Goal: Find specific page/section: Find specific page/section

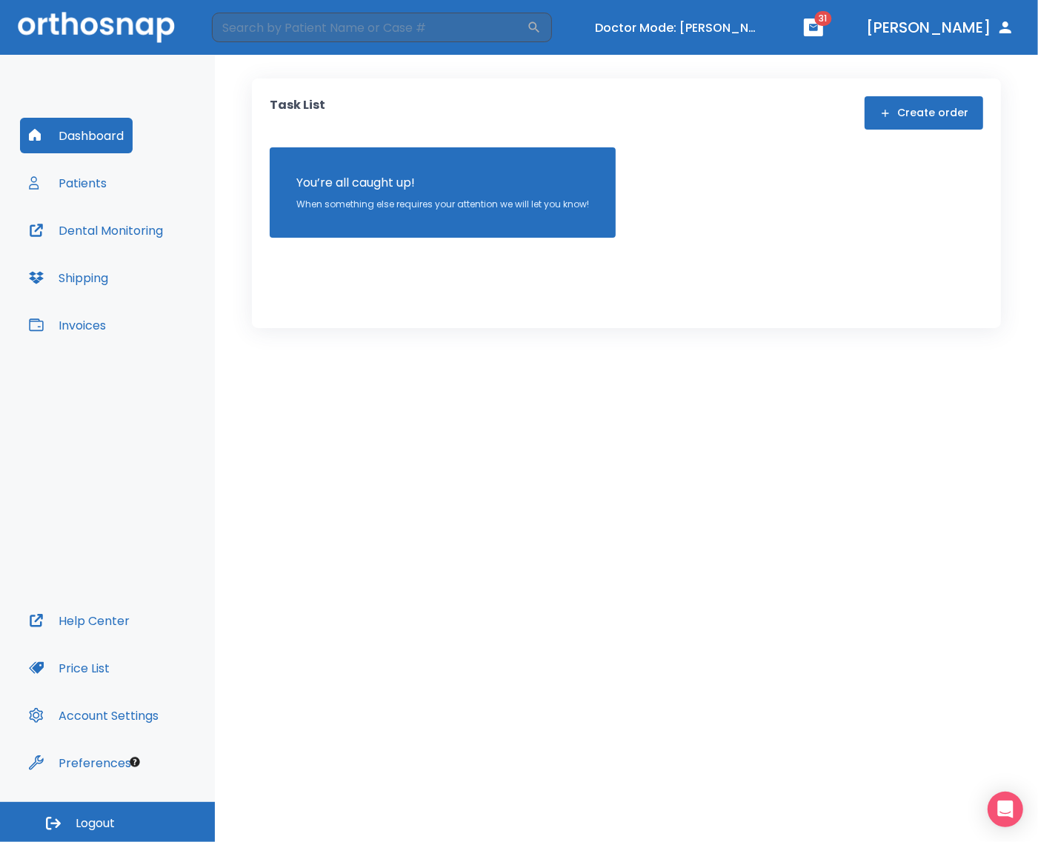
click at [121, 180] on div "Dashboard Patients Dental Monitoring Shipping Invoices" at bounding box center [107, 360] width 175 height 485
click at [93, 187] on button "Patients" at bounding box center [68, 183] width 96 height 36
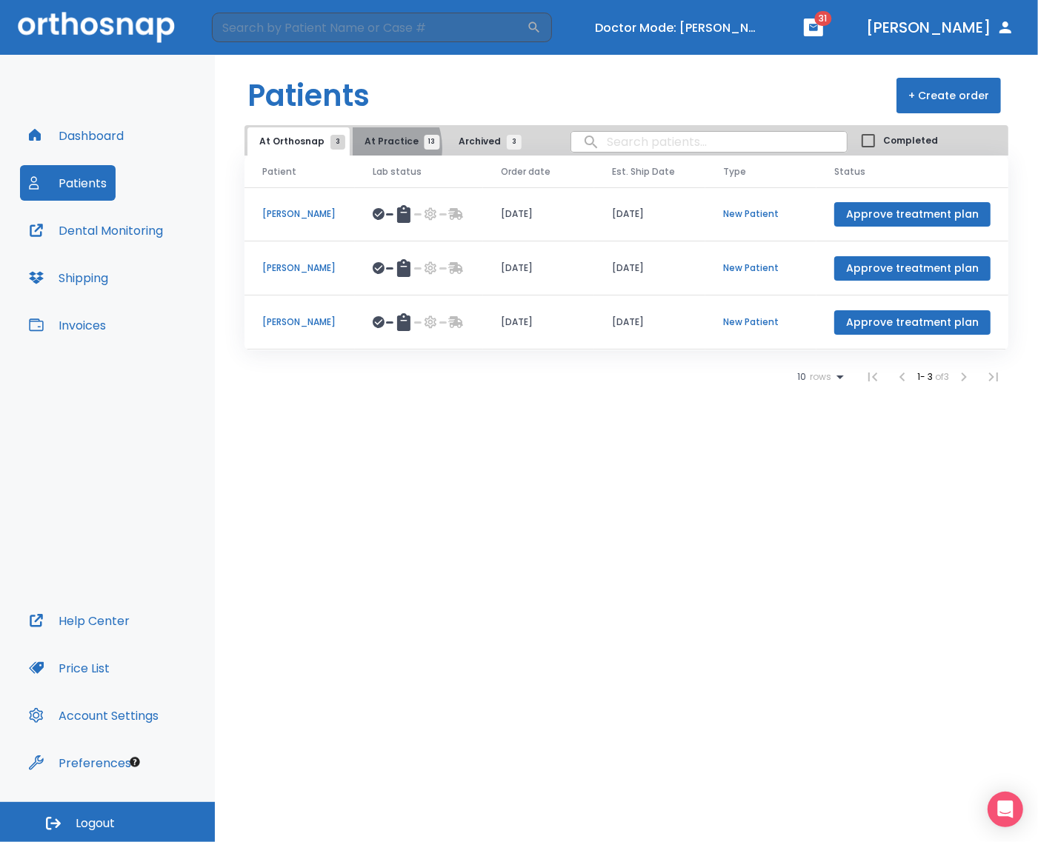
click at [363, 148] on button "At Practice 13" at bounding box center [398, 141] width 91 height 28
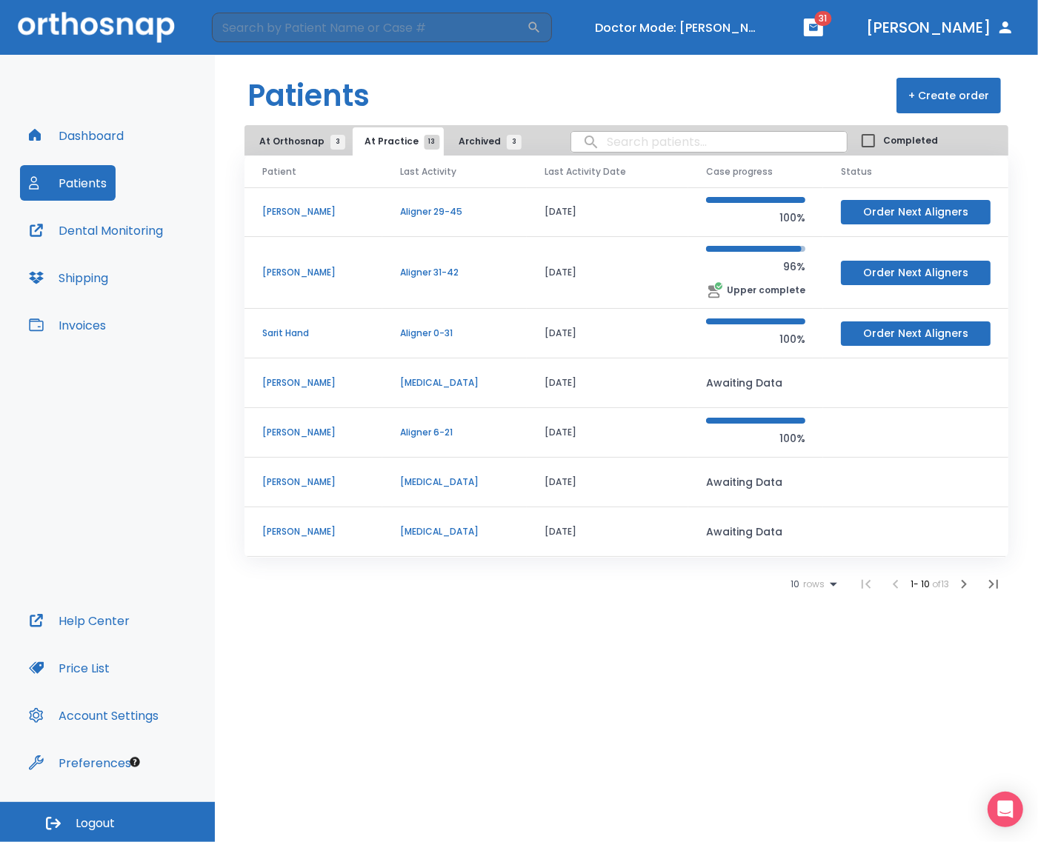
click at [346, 268] on p "[PERSON_NAME]" at bounding box center [313, 272] width 102 height 13
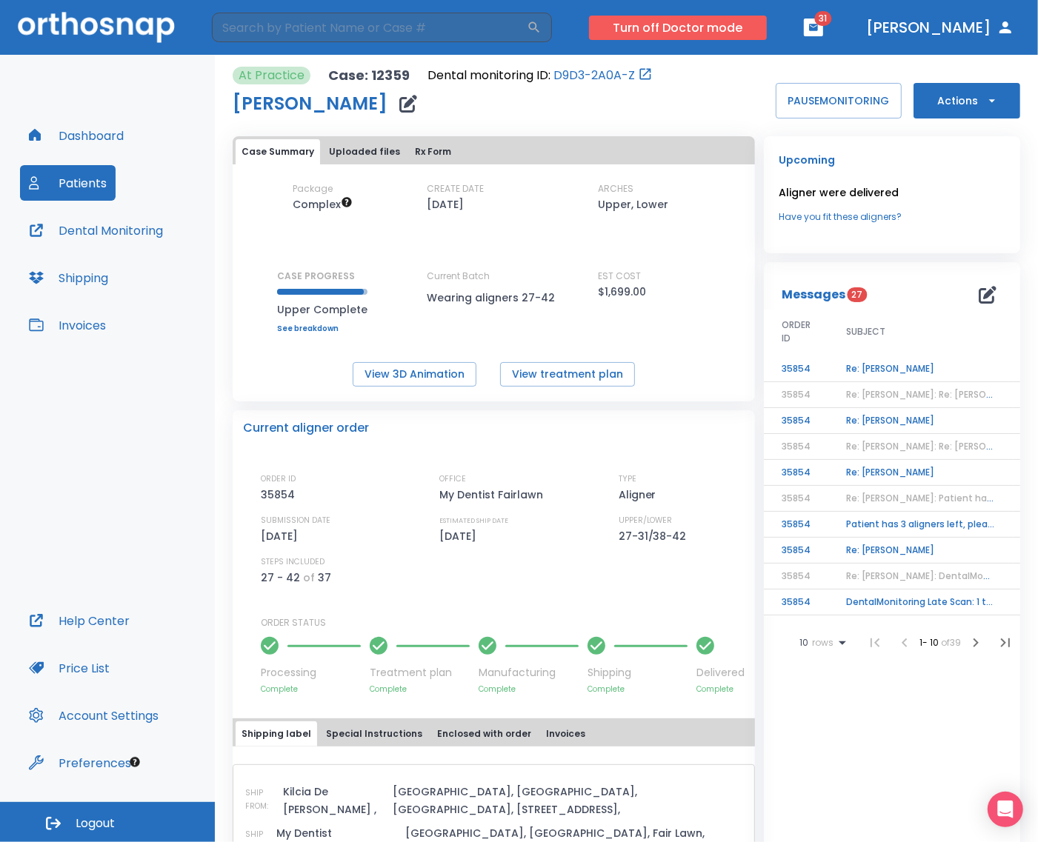
click at [718, 31] on button "Turn off Doctor mode" at bounding box center [678, 28] width 178 height 24
